Goal: Information Seeking & Learning: Find specific fact

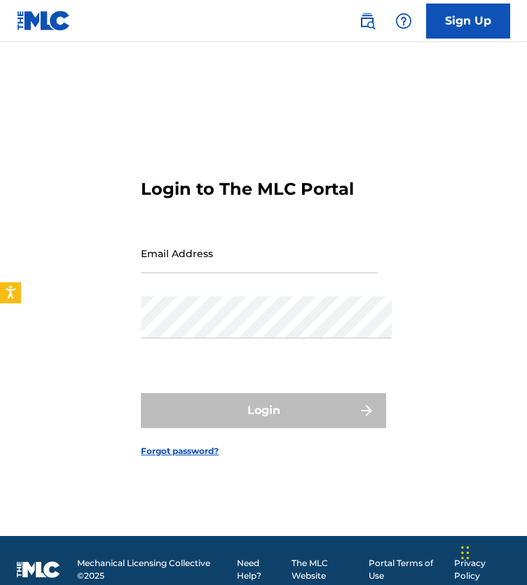
click at [359, 26] on img at bounding box center [367, 21] width 17 height 17
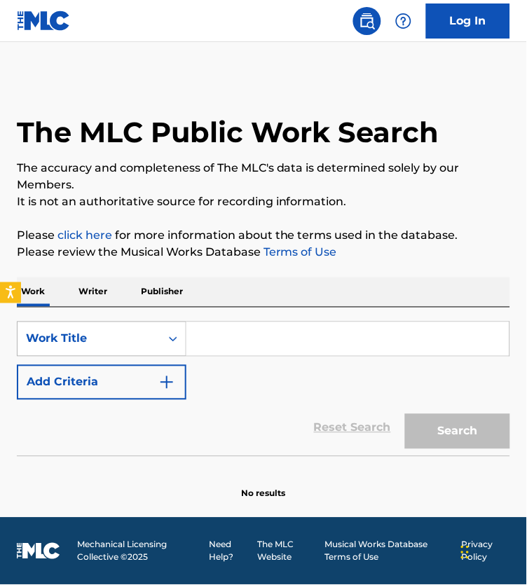
click at [152, 348] on div "Work Title" at bounding box center [89, 339] width 126 height 17
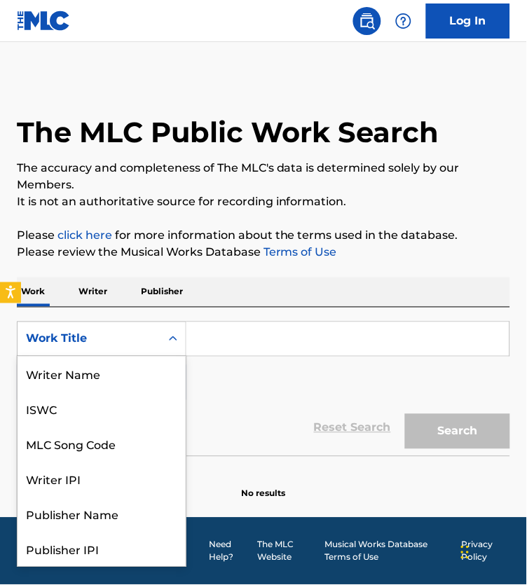
scroll to position [76, 0]
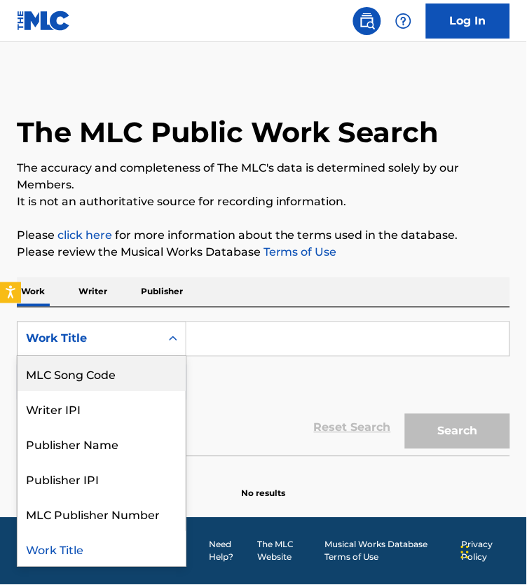
click at [133, 387] on div "MLC Song Code" at bounding box center [102, 374] width 168 height 35
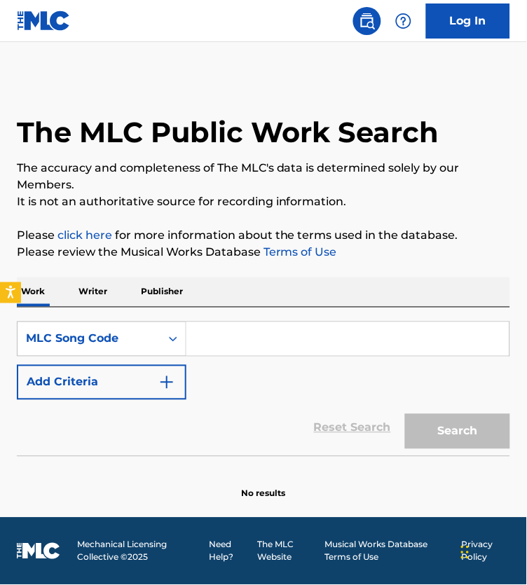
click at [267, 353] on input "Search Form" at bounding box center [347, 339] width 323 height 34
paste input "IV998F"
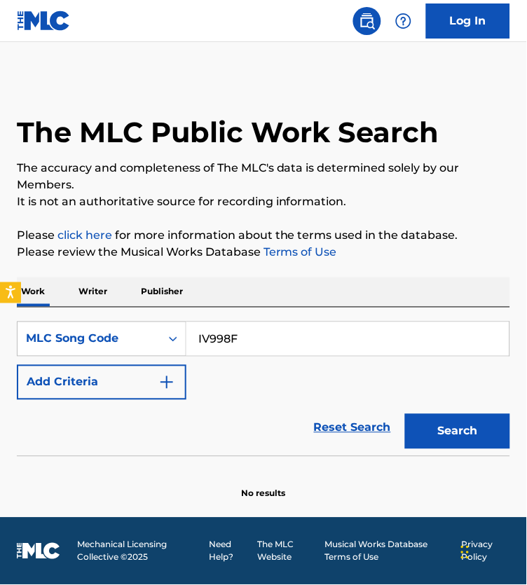
type input "IV998F"
click at [438, 442] on button "Search" at bounding box center [457, 431] width 105 height 35
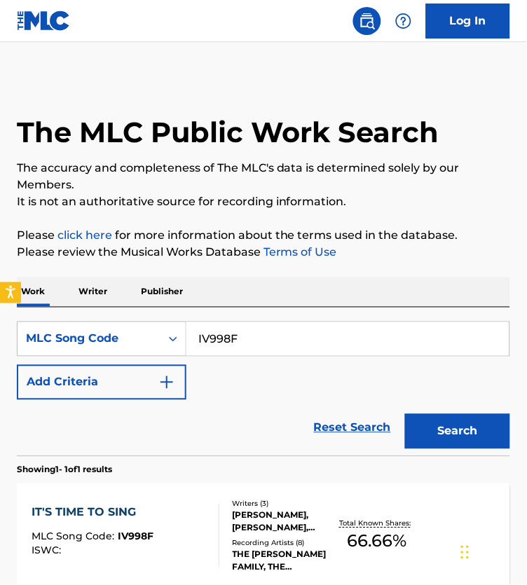
scroll to position [145, 0]
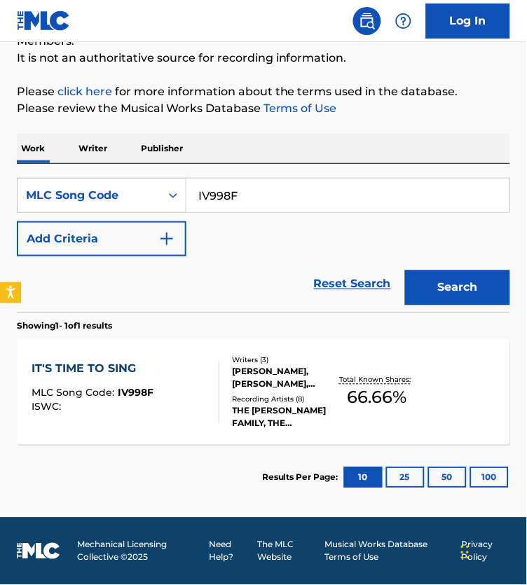
click at [265, 430] on div "THE [PERSON_NAME] FAMILY, THE [PERSON_NAME] FAMILY, THE [PERSON_NAME] FAMILY, T…" at bounding box center [285, 417] width 104 height 25
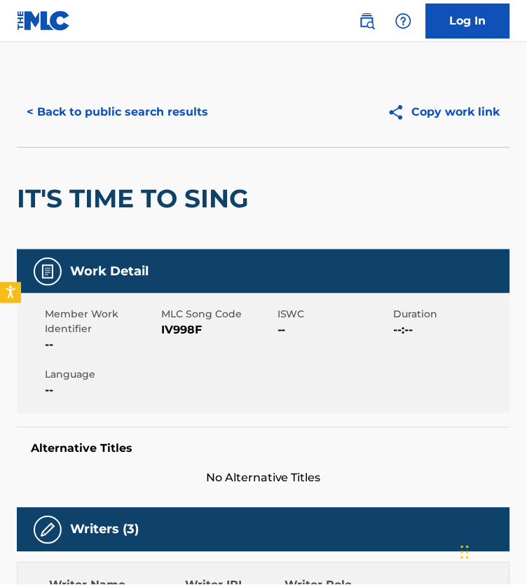
click at [118, 128] on button "< Back to public search results" at bounding box center [117, 112] width 201 height 35
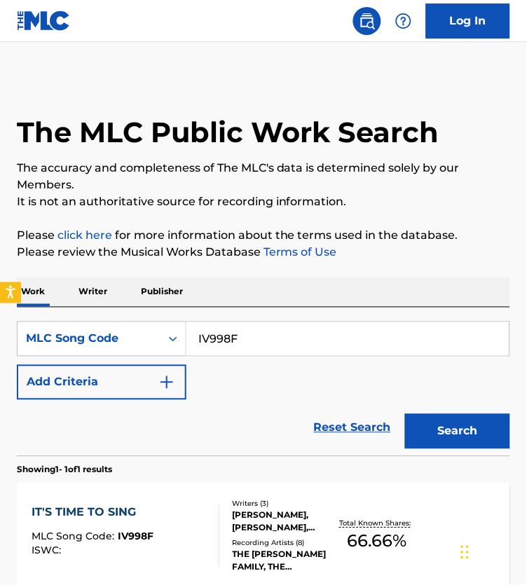
scroll to position [129, 0]
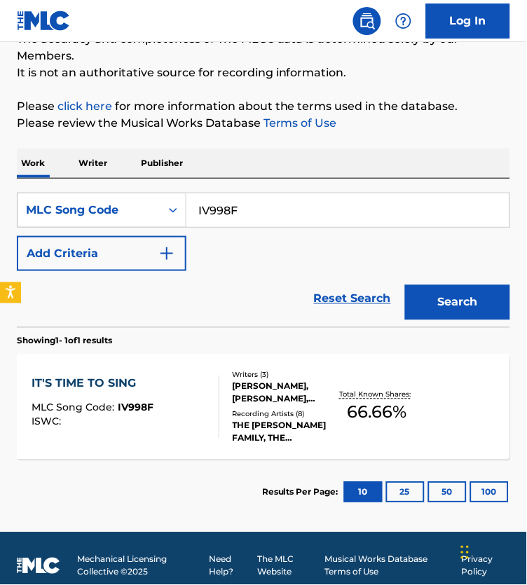
click at [265, 217] on input "IV998F" at bounding box center [347, 210] width 323 height 34
paste input "3093J"
type input "I3093J"
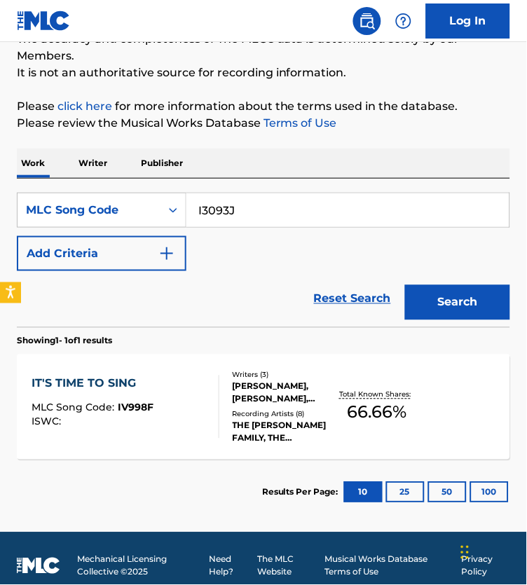
click at [475, 315] on button "Search" at bounding box center [457, 302] width 105 height 35
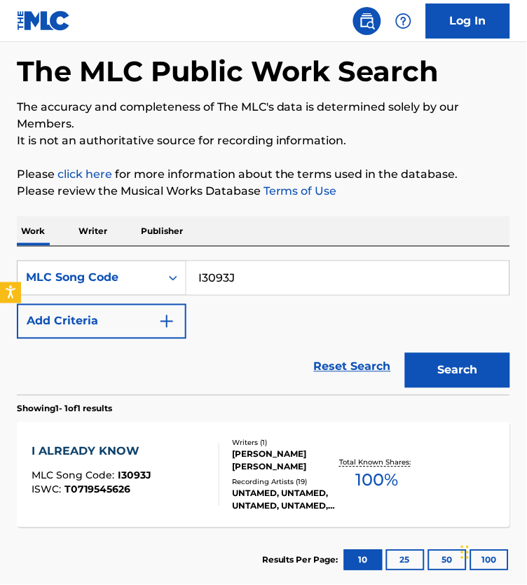
scroll to position [168, 0]
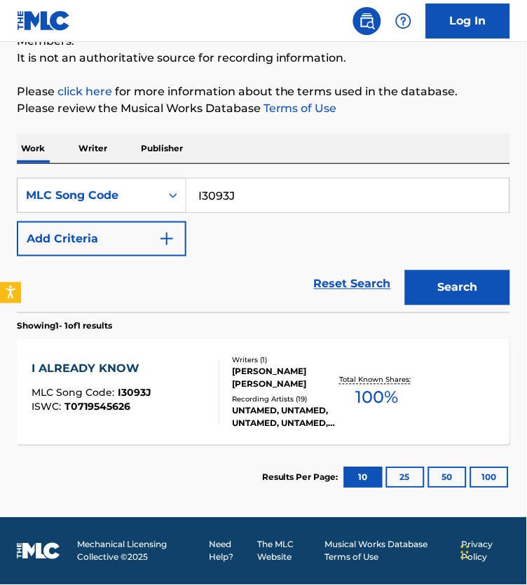
click at [228, 381] on div "Writers ( 1 ) [PERSON_NAME] [PERSON_NAME] Recording Artists ( 19 ) UNTAMED, UNT…" at bounding box center [277, 392] width 117 height 75
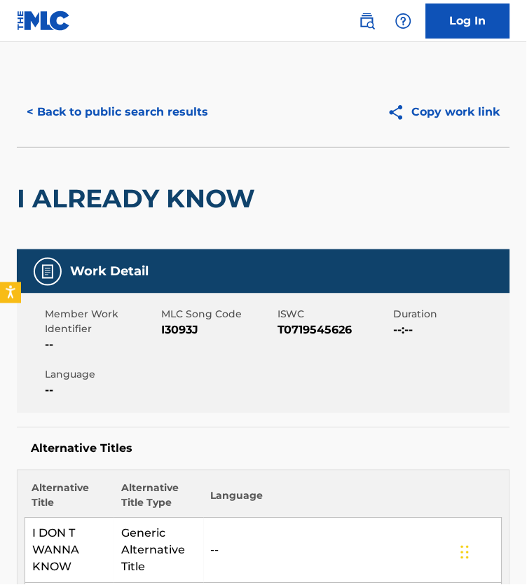
click at [142, 125] on button "< Back to public search results" at bounding box center [117, 112] width 201 height 35
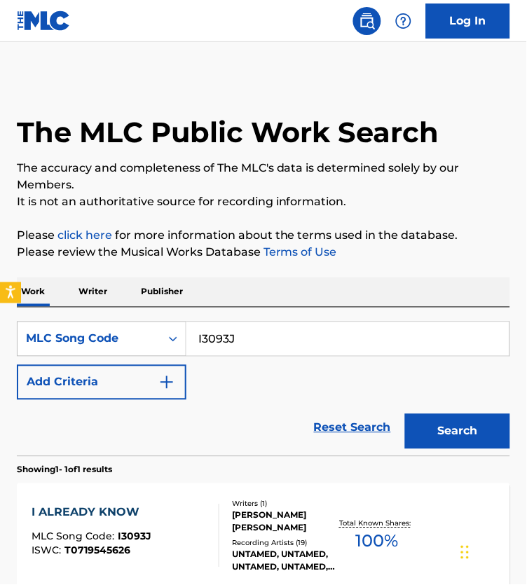
scroll to position [129, 0]
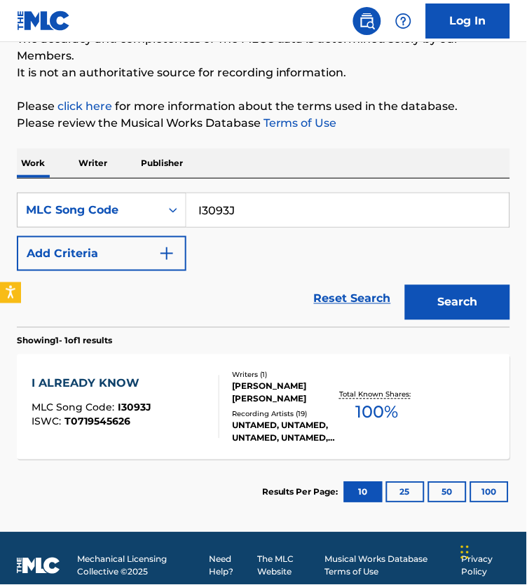
click at [264, 222] on input "I3093J" at bounding box center [347, 210] width 323 height 34
paste input "S2124Q"
type input "S2124Q"
click at [475, 320] on button "Search" at bounding box center [457, 302] width 105 height 35
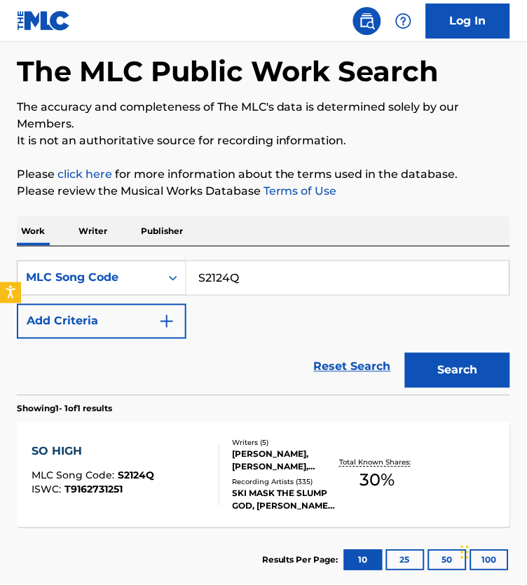
scroll to position [168, 0]
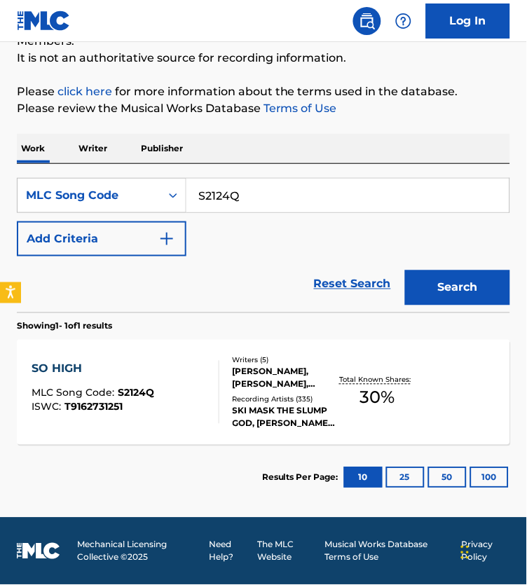
click at [225, 411] on div "Writers ( 5 ) [PERSON_NAME], [PERSON_NAME], [PERSON_NAME], [PERSON_NAME], [PERS…" at bounding box center [277, 392] width 117 height 75
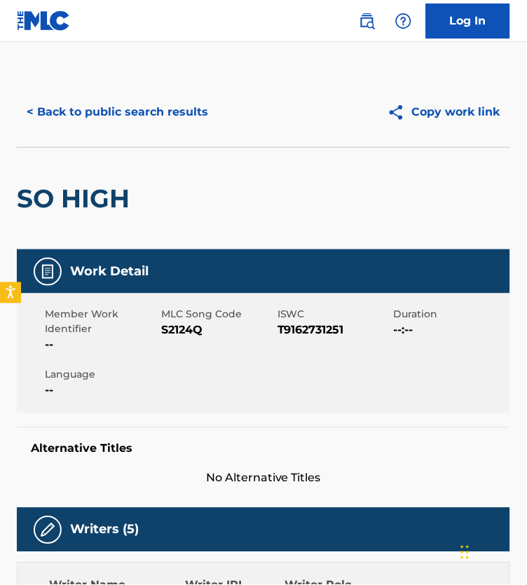
click at [120, 118] on button "< Back to public search results" at bounding box center [117, 112] width 201 height 35
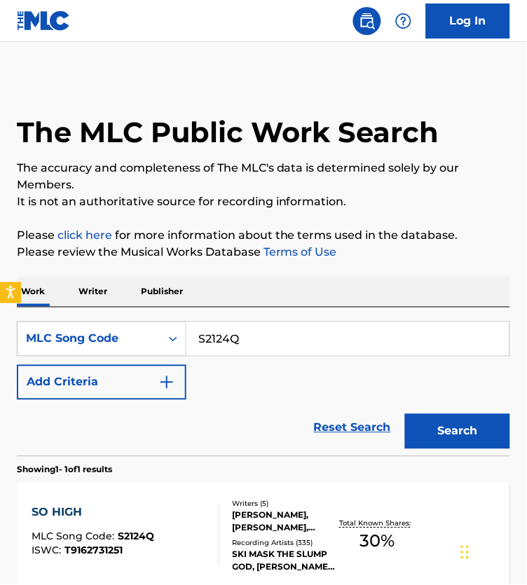
scroll to position [129, 0]
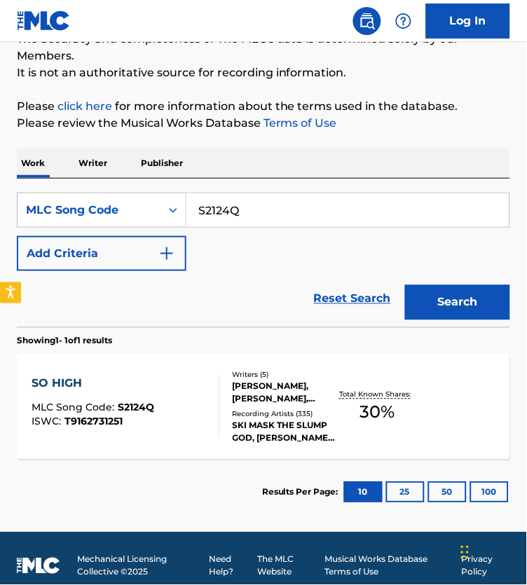
click at [244, 227] on input "S2124Q" at bounding box center [347, 210] width 323 height 34
paste input "PV8FLV"
type input "PV8FLV"
click at [441, 320] on button "Search" at bounding box center [457, 302] width 105 height 35
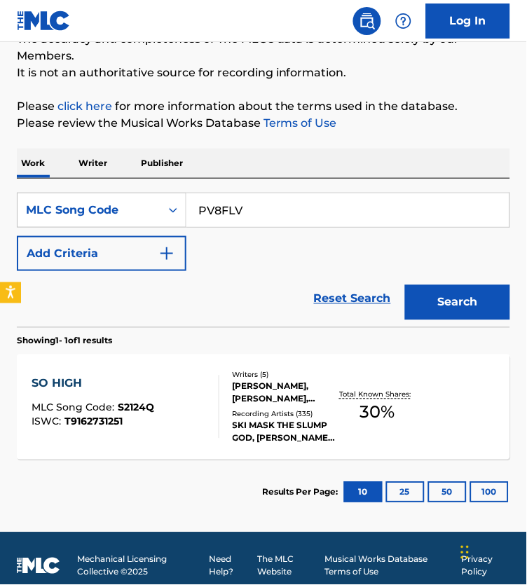
scroll to position [61, 0]
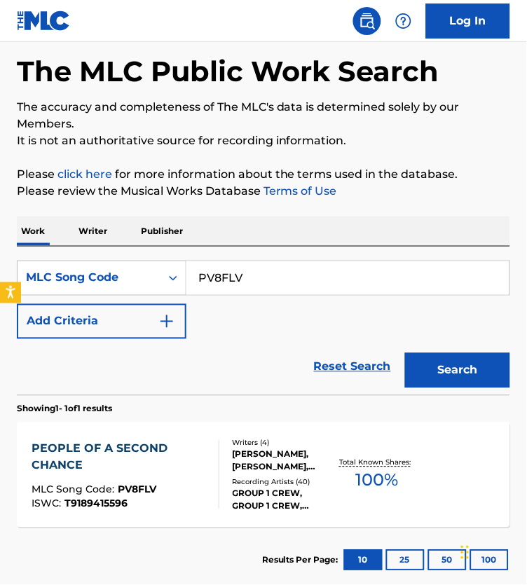
click at [299, 442] on div "PEOPLE OF A SECOND CHANCE MLC Song Code : PV8FLV ISWC : T9189415596 Writers ( 4…" at bounding box center [264, 475] width 494 height 105
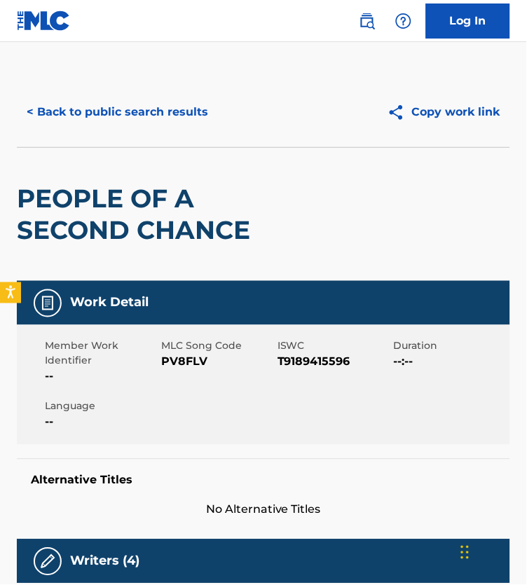
click at [138, 122] on button "< Back to public search results" at bounding box center [117, 112] width 201 height 35
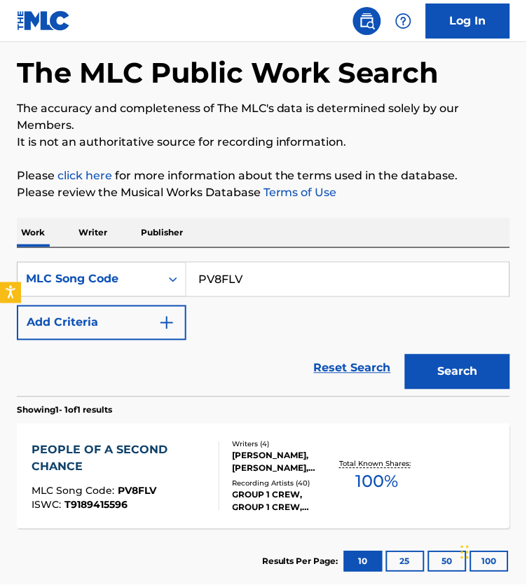
click at [236, 282] on input "PV8FLV" at bounding box center [347, 280] width 323 height 34
paste input "Q1585O"
type input "Q1585O"
click at [490, 377] on button "Search" at bounding box center [457, 372] width 105 height 35
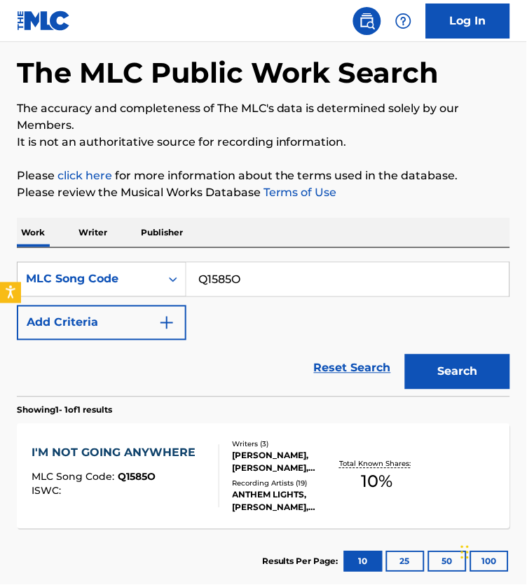
scroll to position [168, 0]
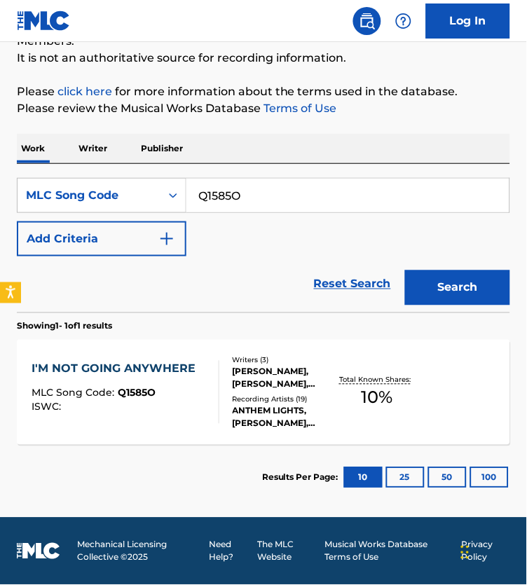
click at [230, 400] on div "Writers ( 3 ) [PERSON_NAME], [PERSON_NAME], [PERSON_NAME] Recording Artists ( 1…" at bounding box center [277, 392] width 117 height 75
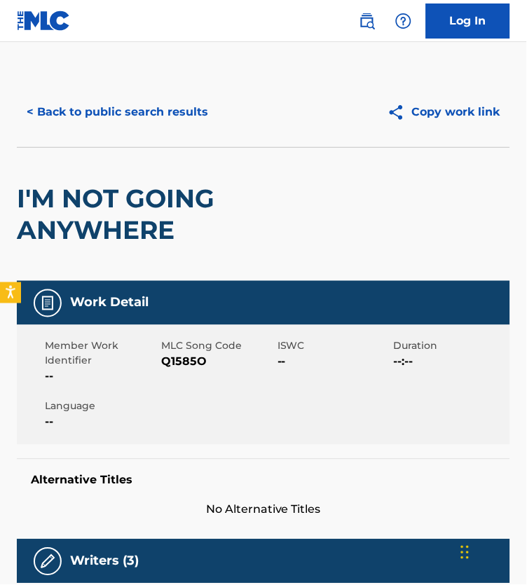
click at [89, 123] on button "< Back to public search results" at bounding box center [117, 112] width 201 height 35
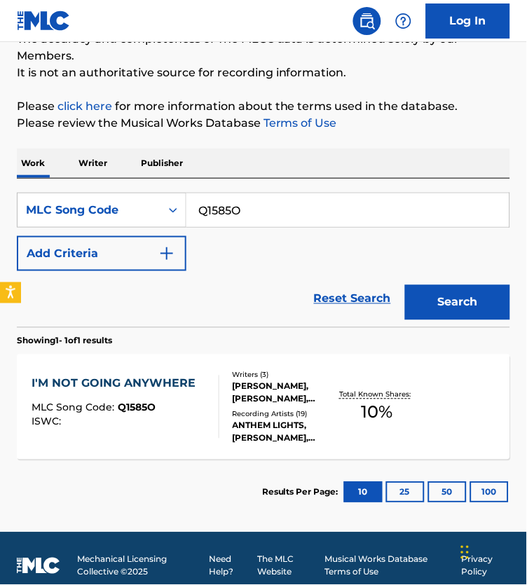
click at [269, 227] on input "Q1585O" at bounding box center [347, 210] width 323 height 34
click at [268, 227] on input "Q1585O" at bounding box center [347, 210] width 323 height 34
paste input "M4717J"
type input "M4717J"
click at [465, 306] on button "Search" at bounding box center [457, 302] width 105 height 35
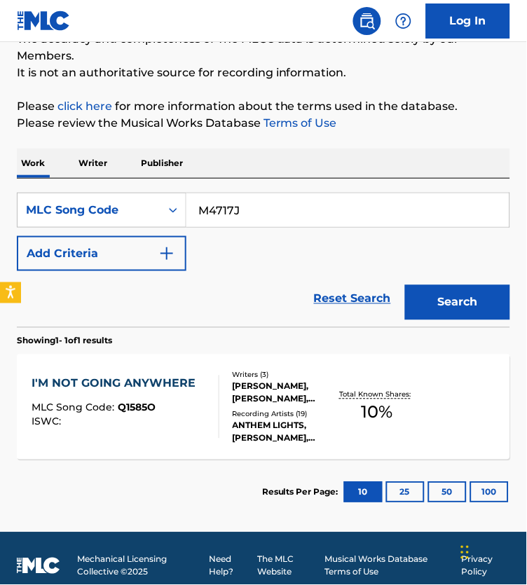
scroll to position [61, 0]
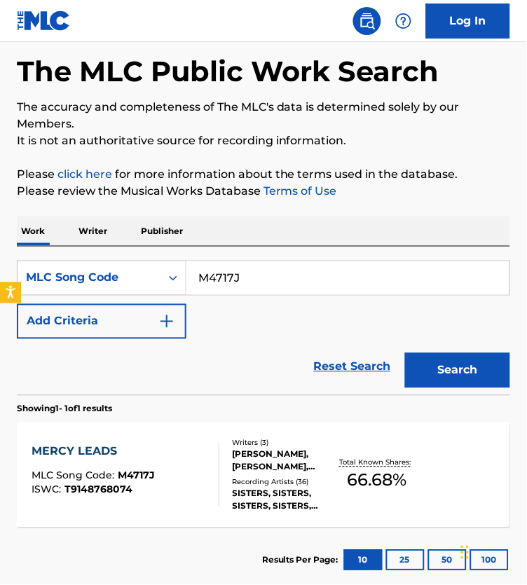
click at [272, 470] on div "[PERSON_NAME], [PERSON_NAME], [PERSON_NAME]" at bounding box center [285, 461] width 104 height 25
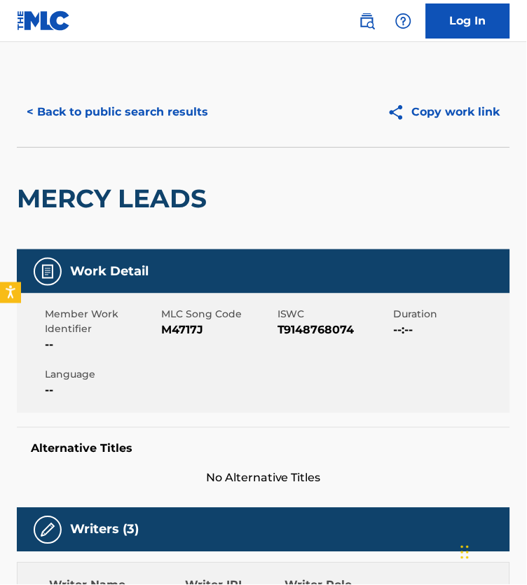
click at [172, 119] on button "< Back to public search results" at bounding box center [117, 112] width 201 height 35
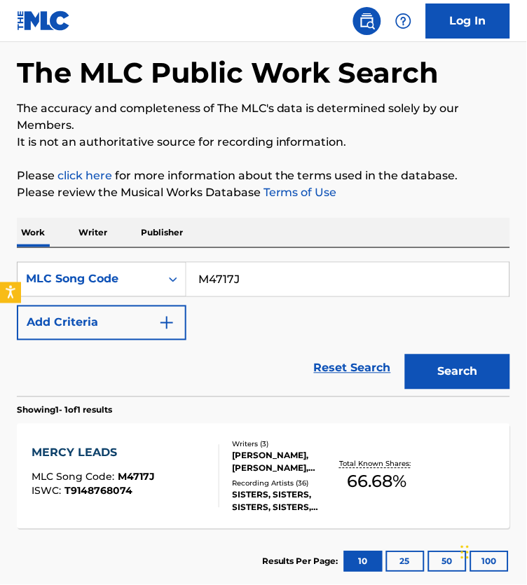
click at [269, 297] on input "M4717J" at bounding box center [347, 280] width 323 height 34
paste input "S0011X"
type input "S0011X"
click at [470, 390] on button "Search" at bounding box center [457, 372] width 105 height 35
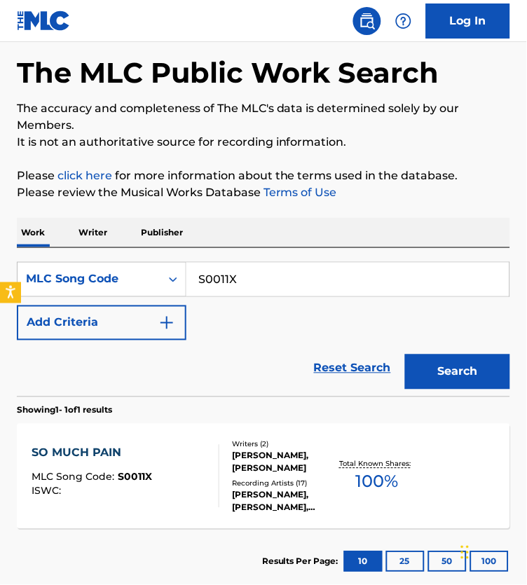
click at [242, 489] on div "Recording Artists ( 17 )" at bounding box center [285, 484] width 104 height 11
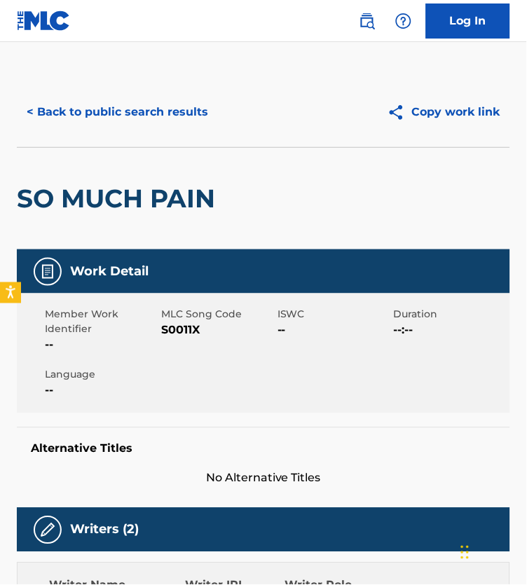
click at [111, 106] on button "< Back to public search results" at bounding box center [117, 112] width 201 height 35
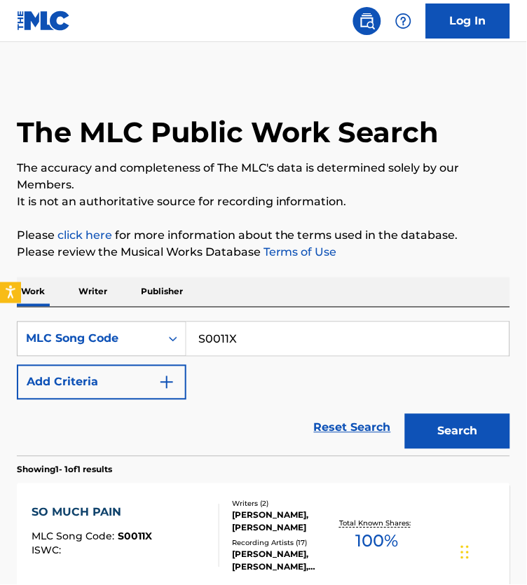
scroll to position [59, 0]
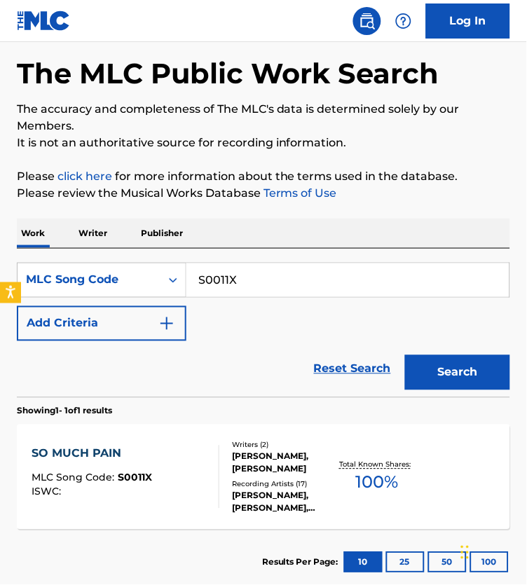
click at [268, 297] on input "S0011X" at bounding box center [347, 281] width 323 height 34
paste input "I6023O"
type input "I6023O"
click at [473, 386] on button "Search" at bounding box center [457, 372] width 105 height 35
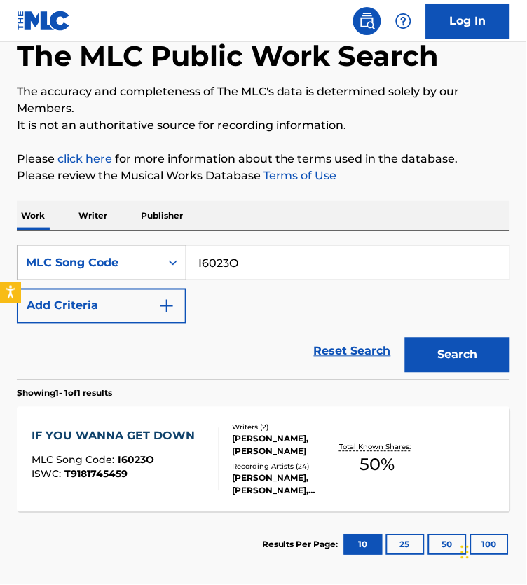
scroll to position [133, 0]
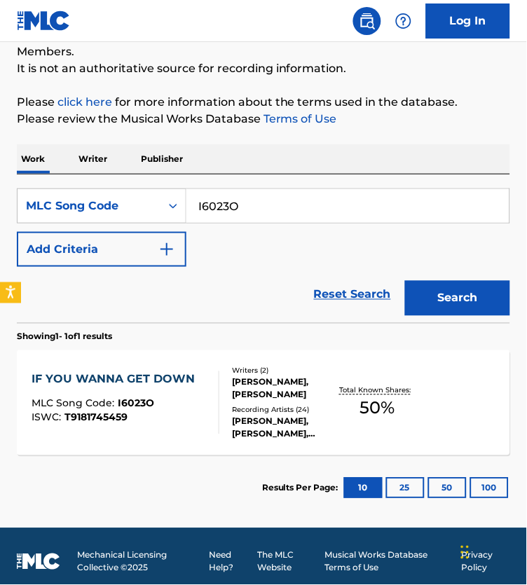
click at [265, 402] on div "[PERSON_NAME], [PERSON_NAME]" at bounding box center [285, 388] width 104 height 25
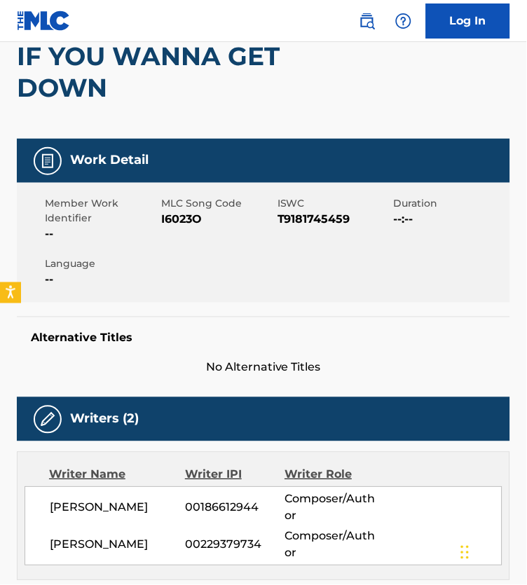
scroll to position [54, 0]
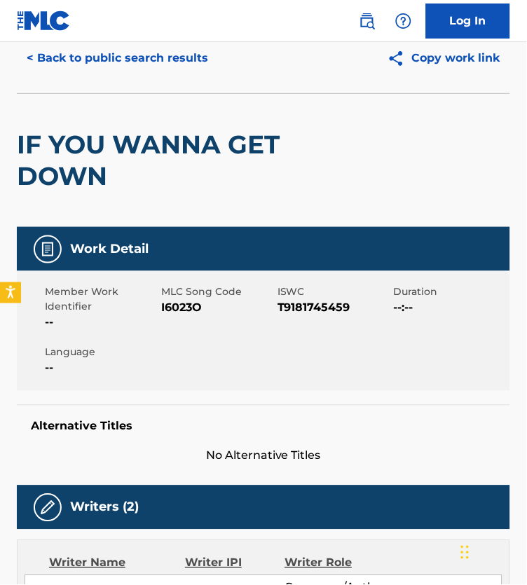
click at [115, 64] on button "< Back to public search results" at bounding box center [117, 58] width 201 height 35
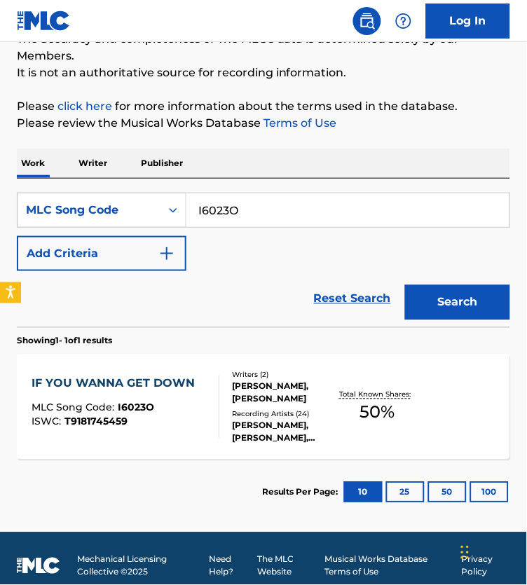
click at [242, 216] on input "I6023O" at bounding box center [347, 210] width 323 height 34
paste input "VAGR4"
type input "IVAGR4"
click at [472, 320] on button "Search" at bounding box center [457, 302] width 105 height 35
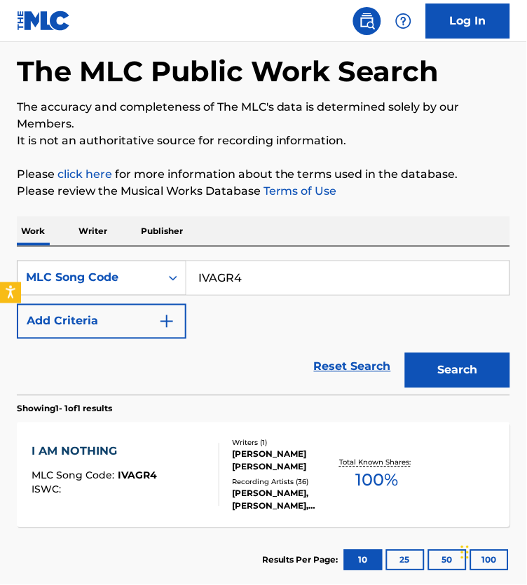
scroll to position [85, 0]
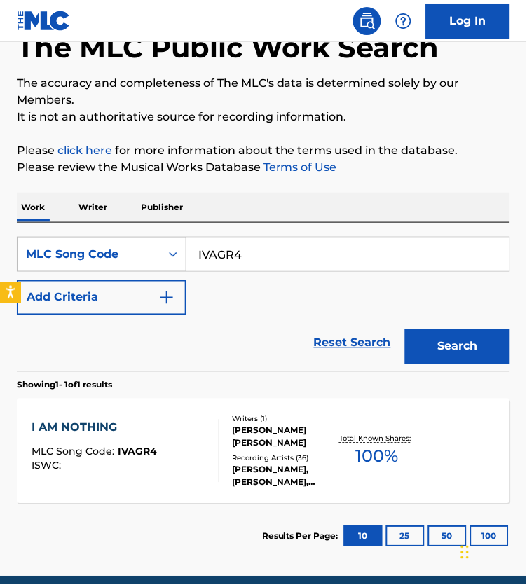
click at [227, 437] on div "Writers ( 1 ) [PERSON_NAME] [PERSON_NAME] Recording Artists ( 36 ) [PERSON_NAME…" at bounding box center [277, 451] width 117 height 75
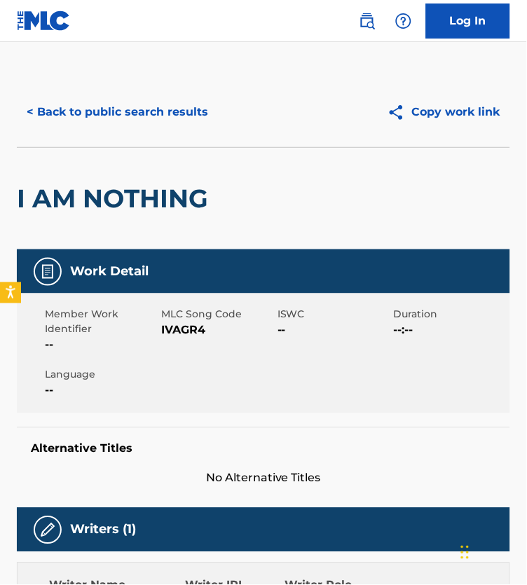
click at [139, 118] on button "< Back to public search results" at bounding box center [117, 112] width 201 height 35
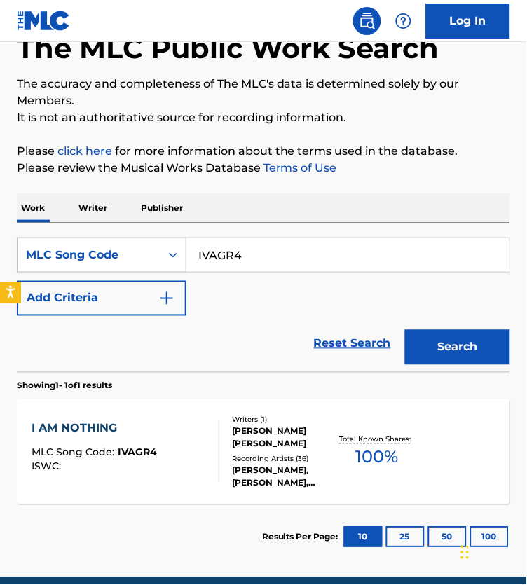
click at [245, 270] on input "IVAGR4" at bounding box center [347, 255] width 323 height 34
paste input "L4821G"
click at [470, 365] on button "Search" at bounding box center [457, 347] width 105 height 35
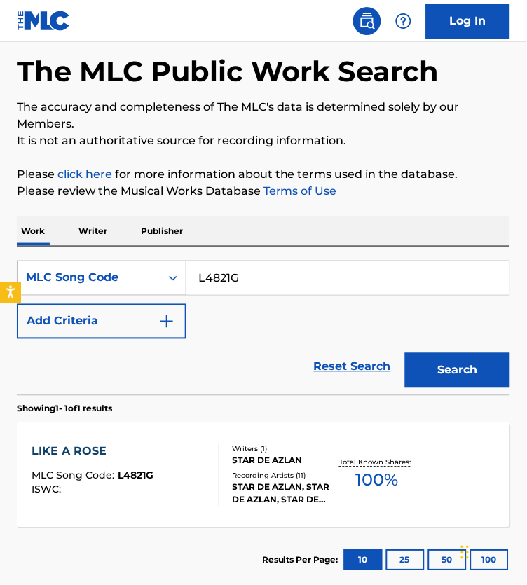
click at [223, 278] on input "L4821G" at bounding box center [347, 278] width 323 height 34
paste input "VACZ4"
type input "LVACZ4"
click at [482, 388] on button "Search" at bounding box center [457, 370] width 105 height 35
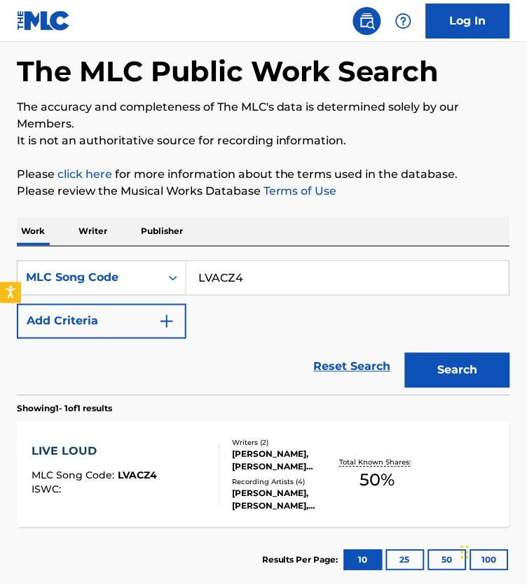
scroll to position [107, 0]
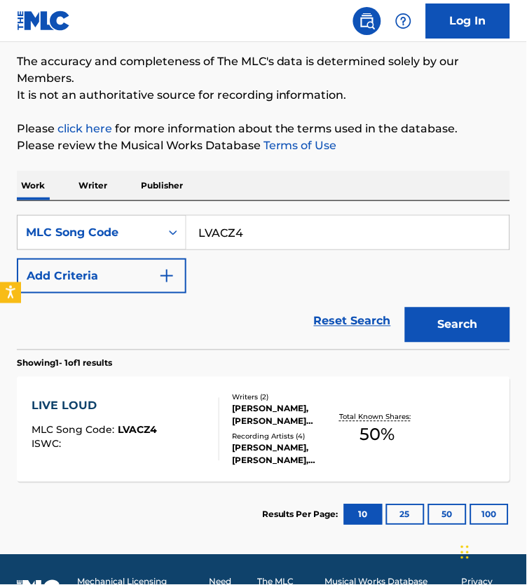
click at [250, 428] on div "[PERSON_NAME], [PERSON_NAME] [PERSON_NAME]" at bounding box center [285, 415] width 104 height 25
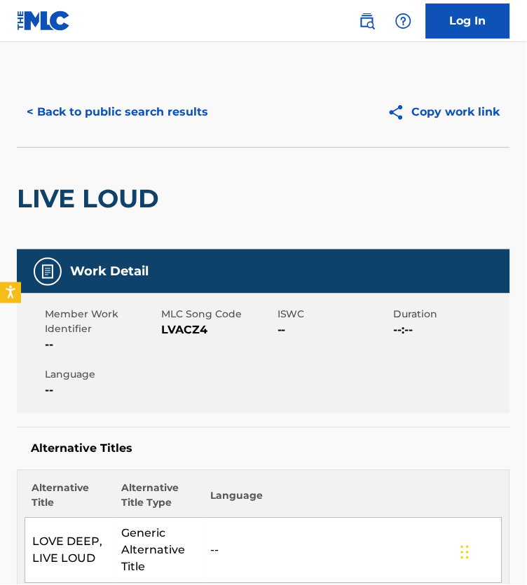
click at [117, 120] on button "< Back to public search results" at bounding box center [117, 112] width 201 height 35
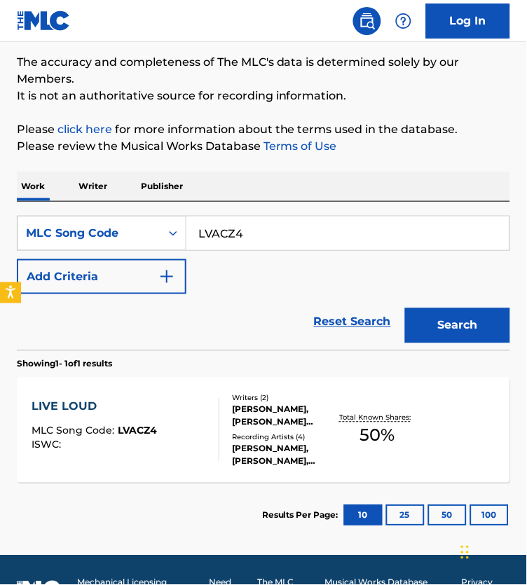
click at [228, 236] on input "LVACZ4" at bounding box center [347, 234] width 323 height 34
paste input "HV8E4O"
type input "HV8E4O"
click at [465, 343] on button "Search" at bounding box center [457, 325] width 105 height 35
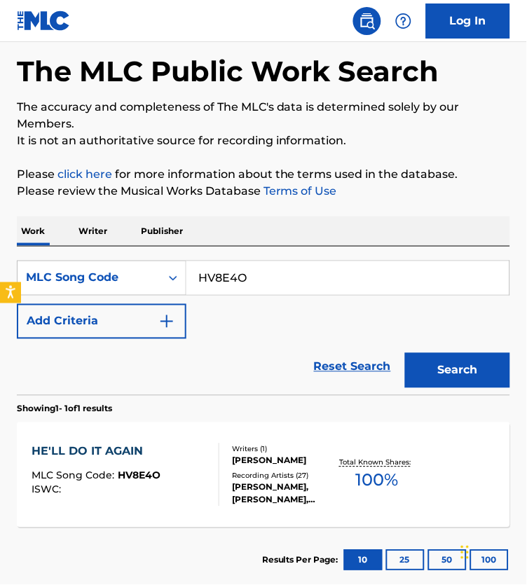
scroll to position [87, 0]
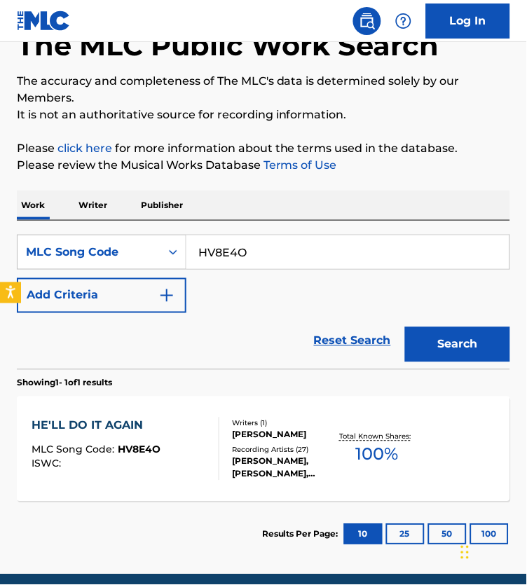
click at [220, 455] on div "Writers ( 1 ) [PERSON_NAME] Recording Artists ( 27 ) [PERSON_NAME], [PERSON_NAM…" at bounding box center [277, 450] width 117 height 62
